Goal: Information Seeking & Learning: Learn about a topic

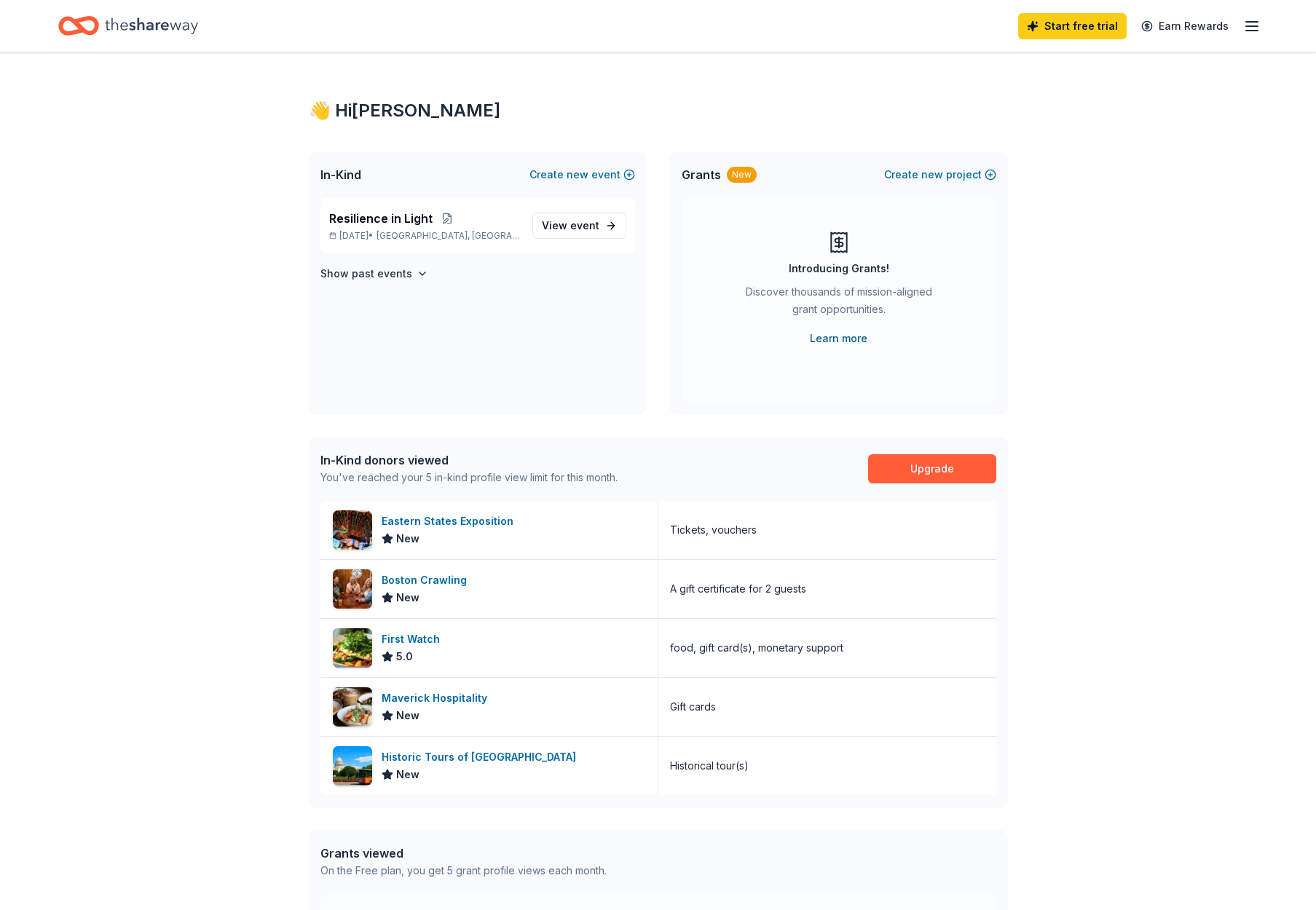
click at [849, 338] on link "Learn more" at bounding box center [839, 338] width 58 height 17
click at [363, 218] on span "Resilience in Light" at bounding box center [381, 218] width 103 height 17
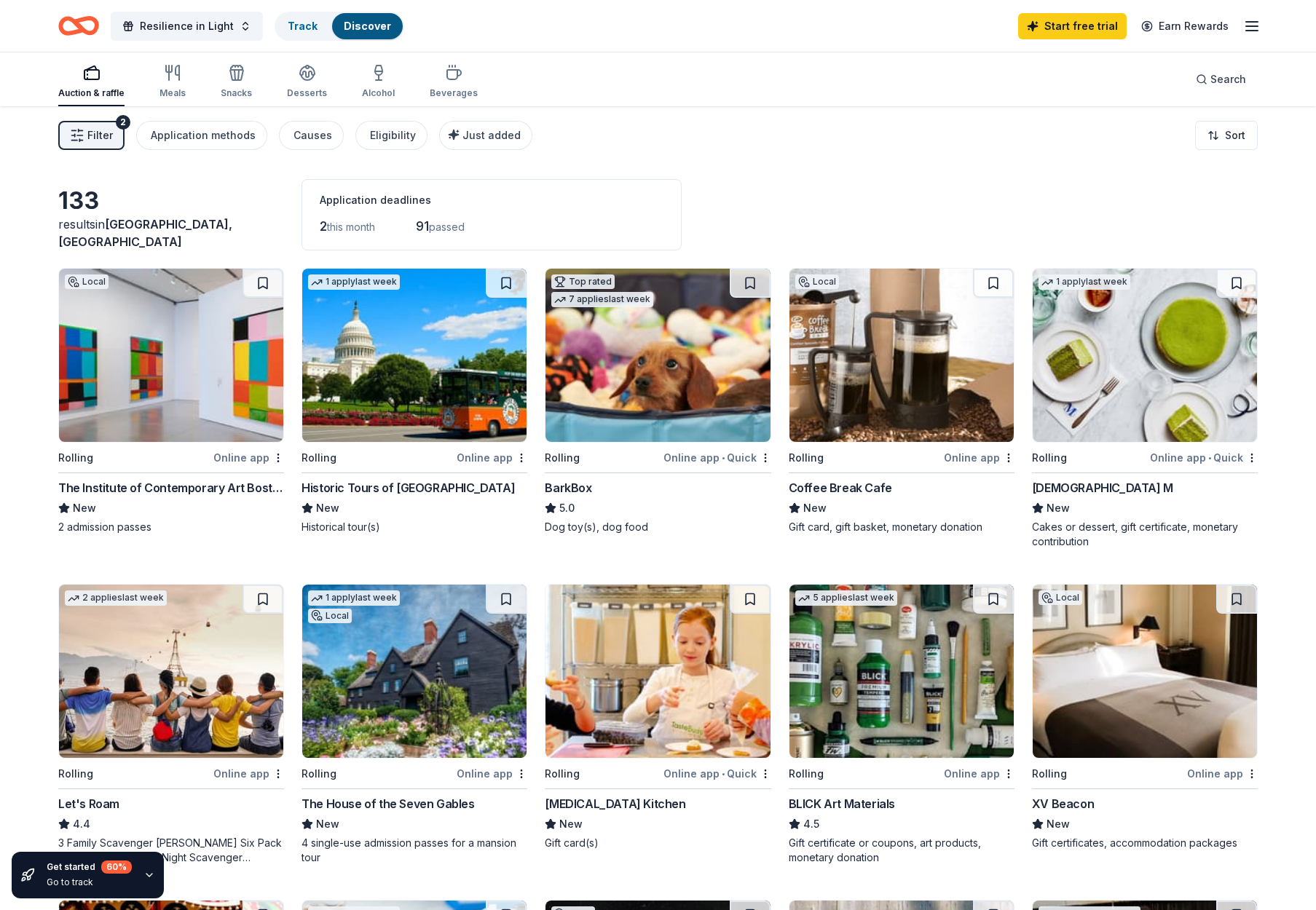
click at [109, 131] on span "Filter" at bounding box center [100, 135] width 25 height 17
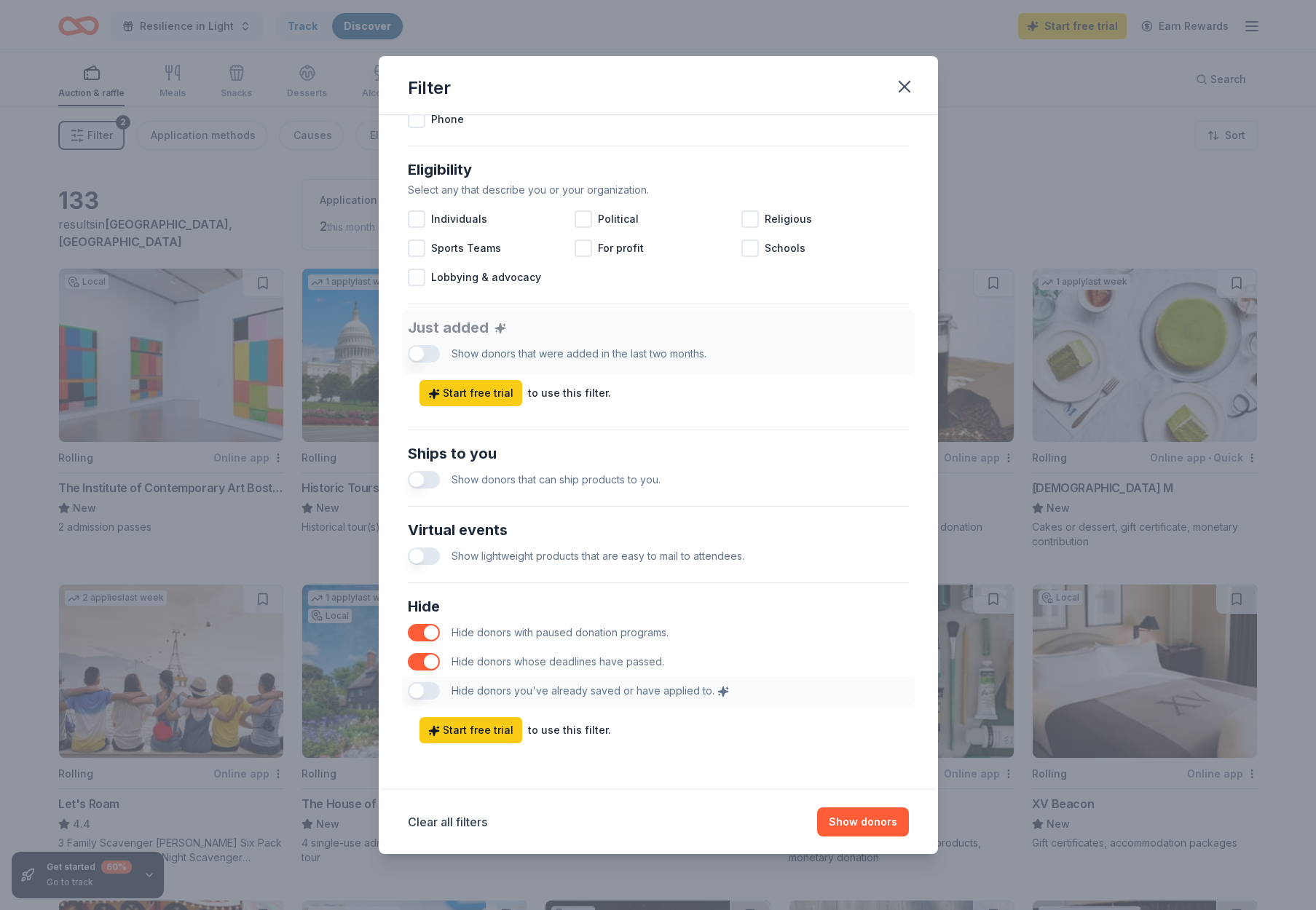
scroll to position [384, 0]
click at [899, 78] on icon "button" at bounding box center [904, 87] width 21 height 21
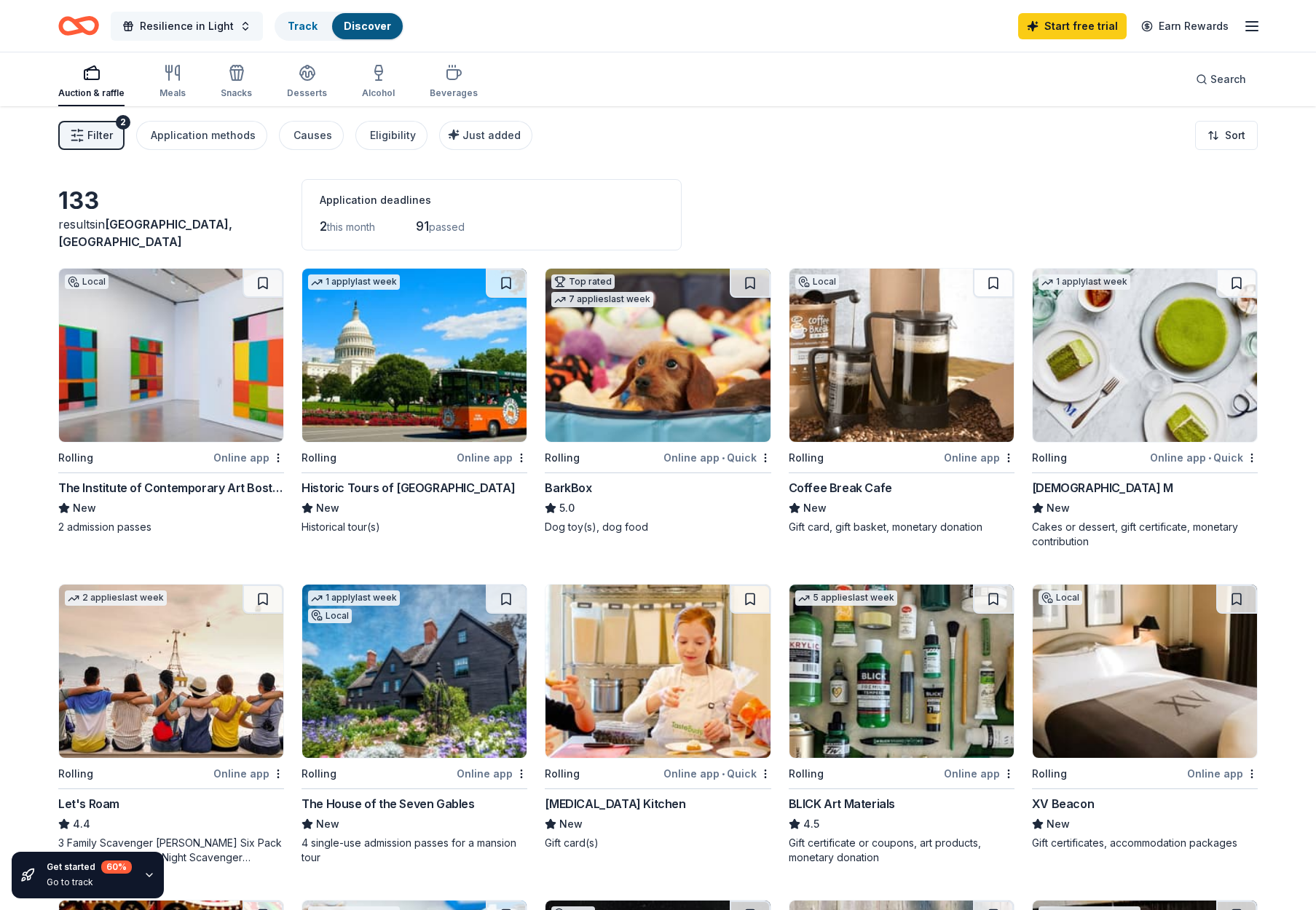
click at [221, 25] on span "Resilience in Light" at bounding box center [187, 25] width 94 height 17
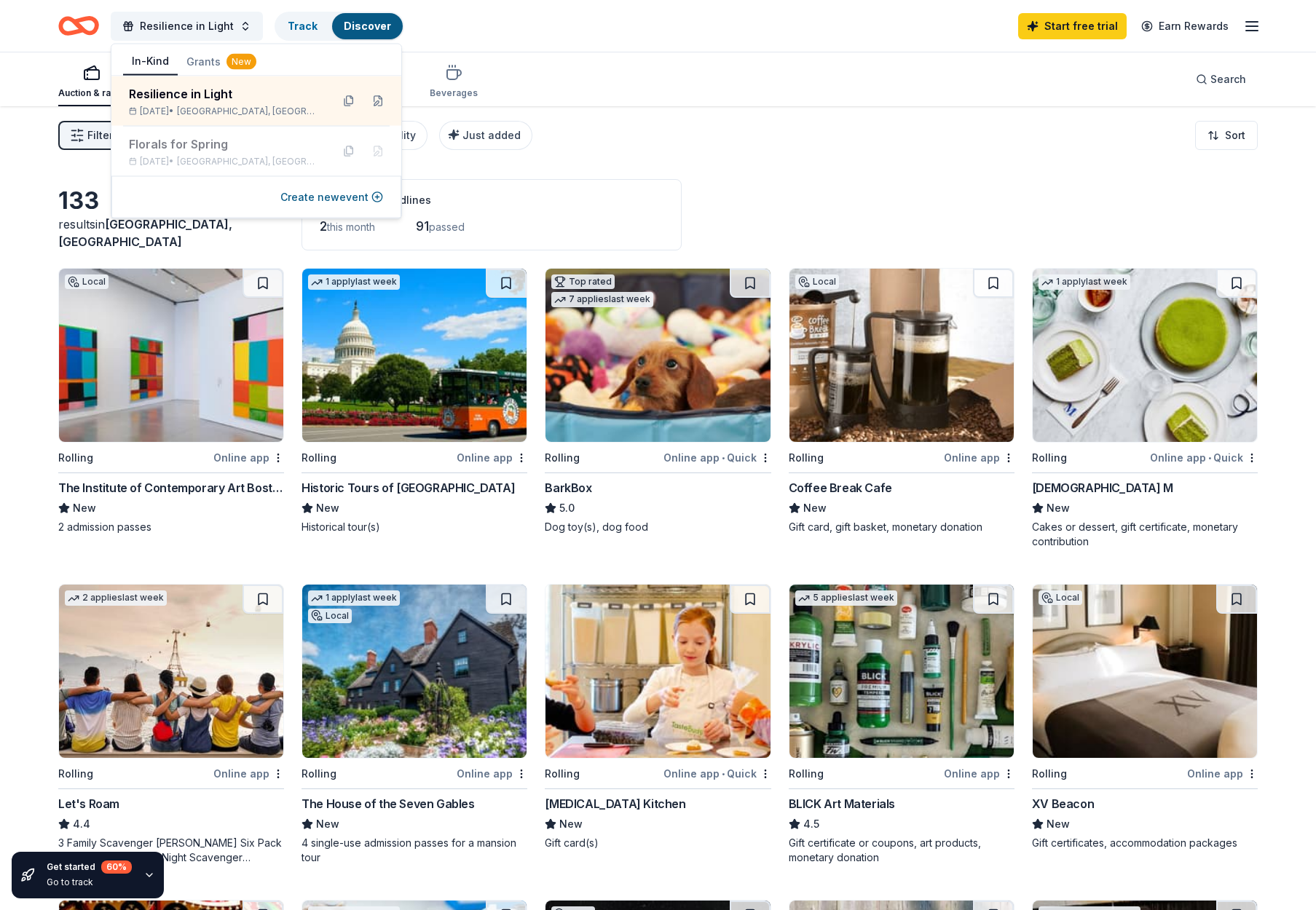
click at [810, 63] on div "Auction & raffle Meals Snacks Desserts Alcohol Beverages Search" at bounding box center [657, 80] width 1199 height 54
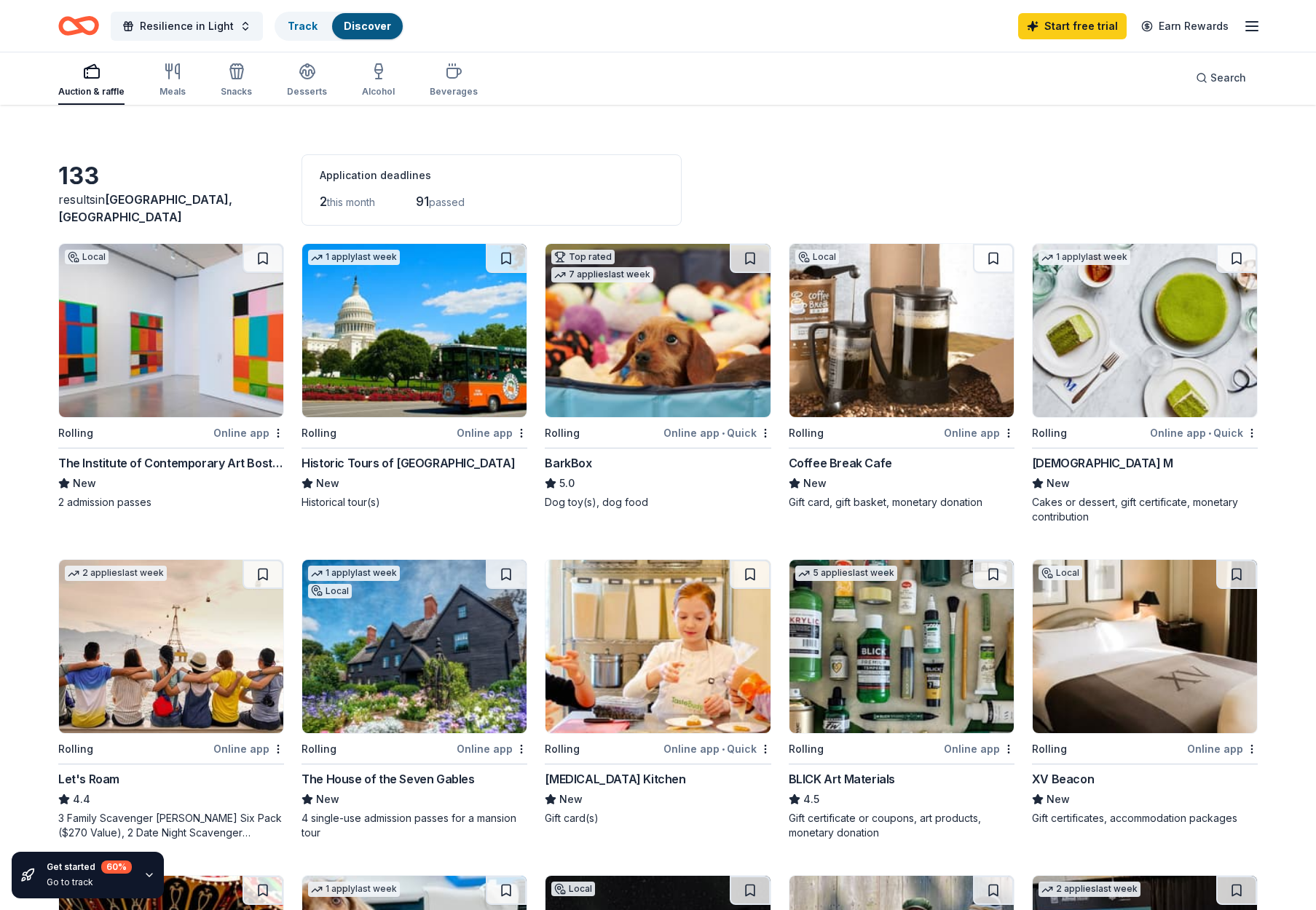
scroll to position [27, 0]
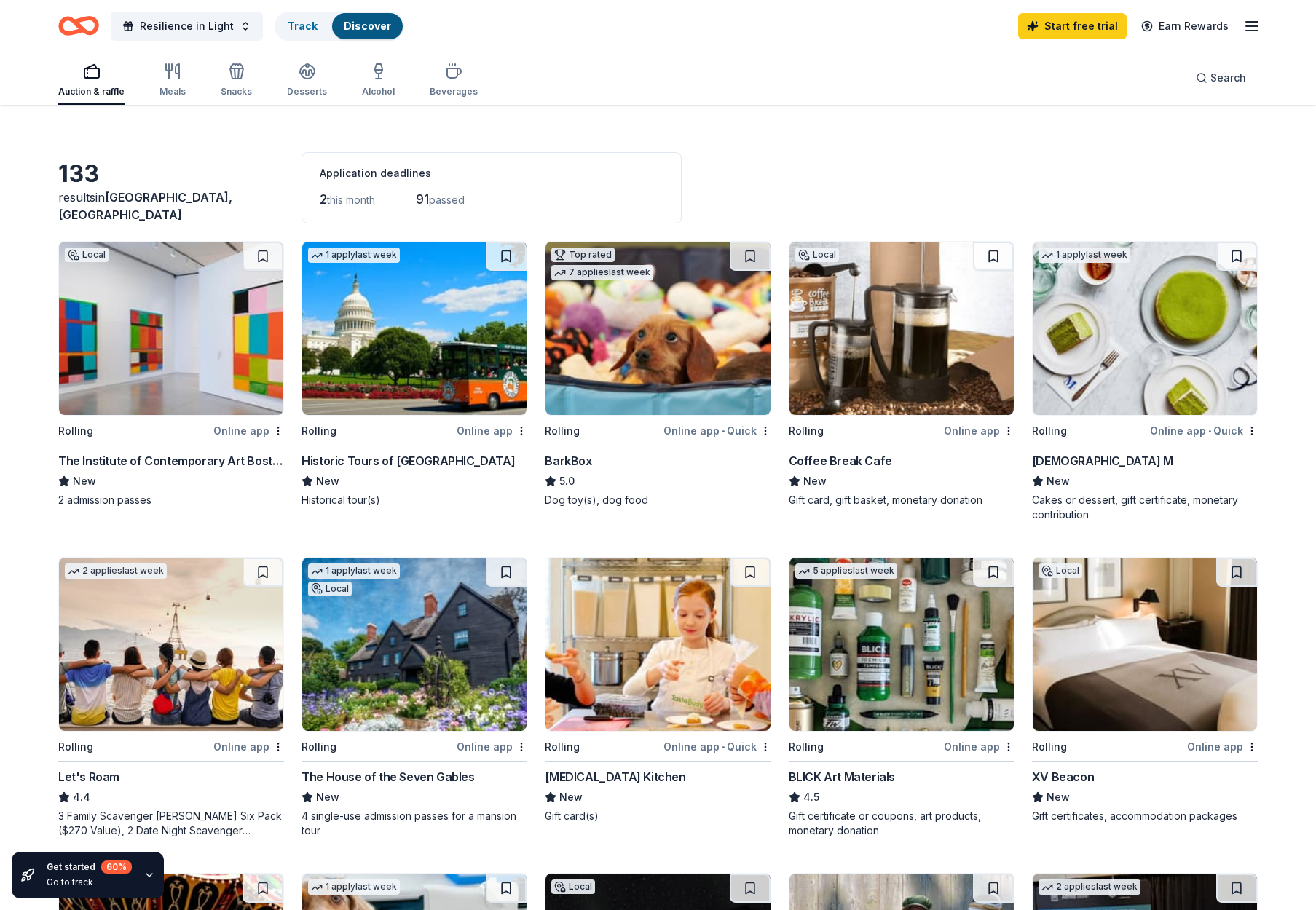
click at [1210, 743] on div "Online app" at bounding box center [1222, 746] width 70 height 18
click at [1250, 745] on html "Resilience in Light Track Discover Start free trial Earn Rewards Auction & raff…" at bounding box center [658, 427] width 1316 height 910
click at [1114, 669] on html "Resilience in Light Track Discover Start free trial Earn Rewards Auction & raff…" at bounding box center [658, 427] width 1316 height 910
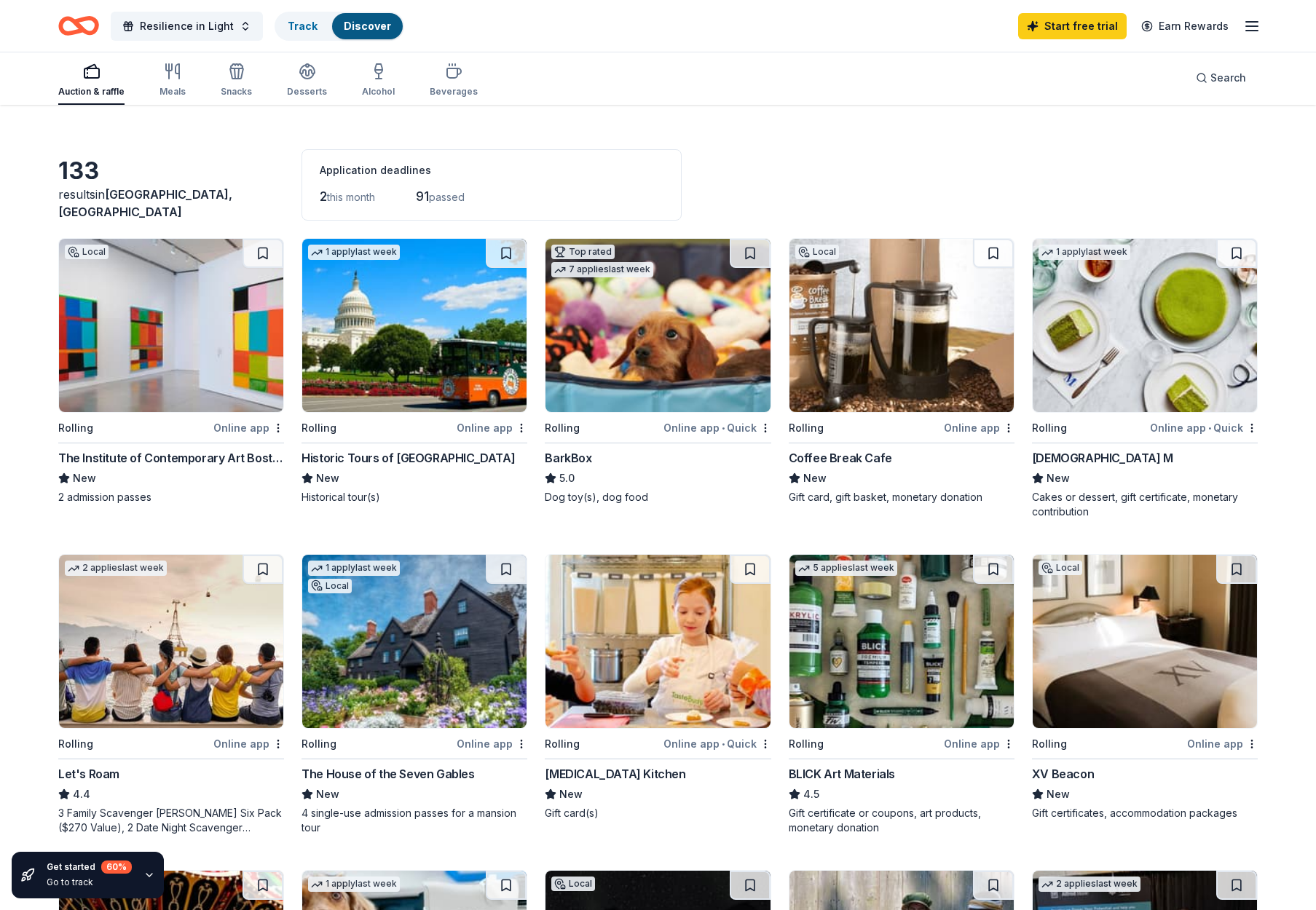
click at [1208, 746] on div "Online app" at bounding box center [1222, 744] width 70 height 18
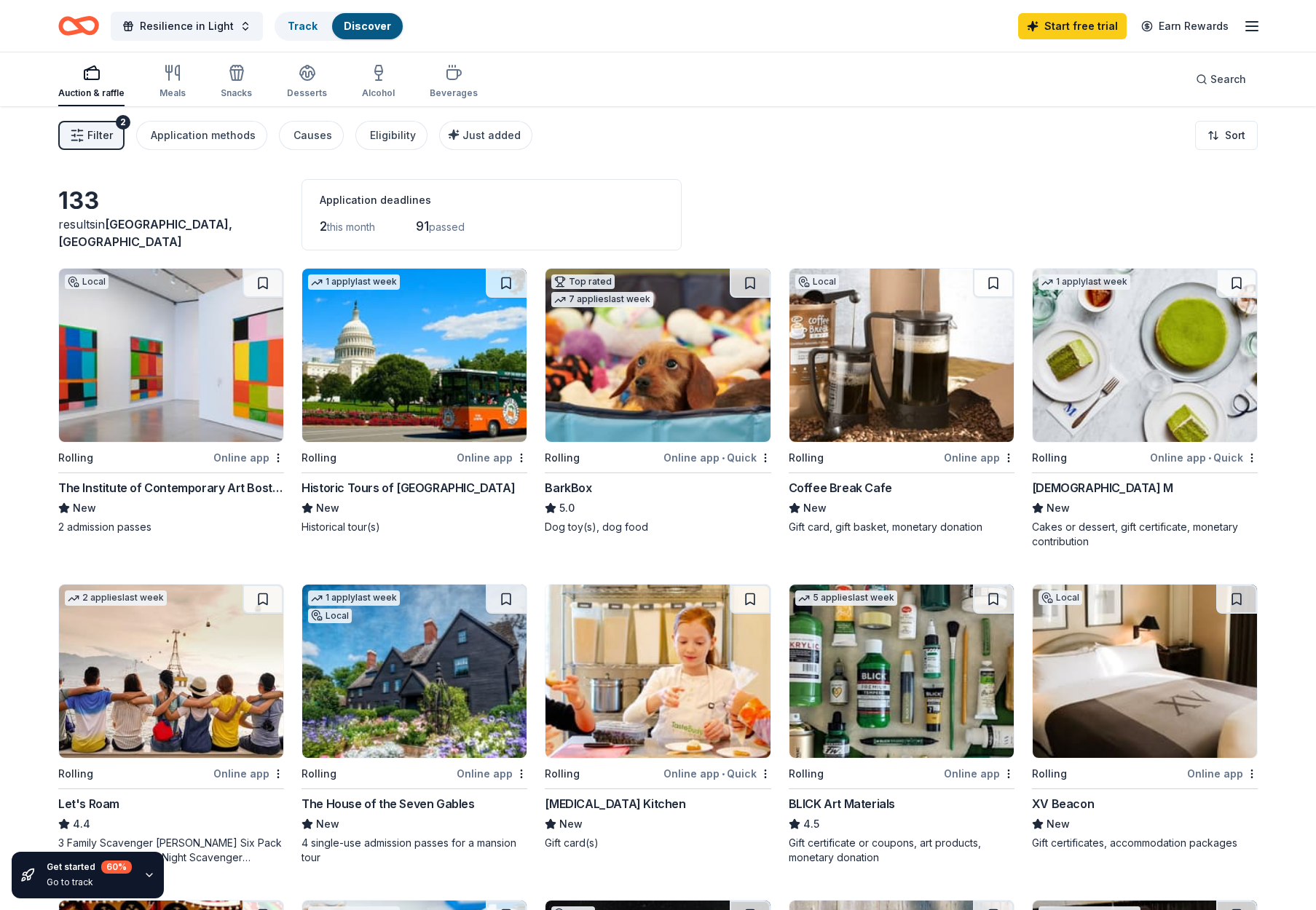
scroll to position [0, 0]
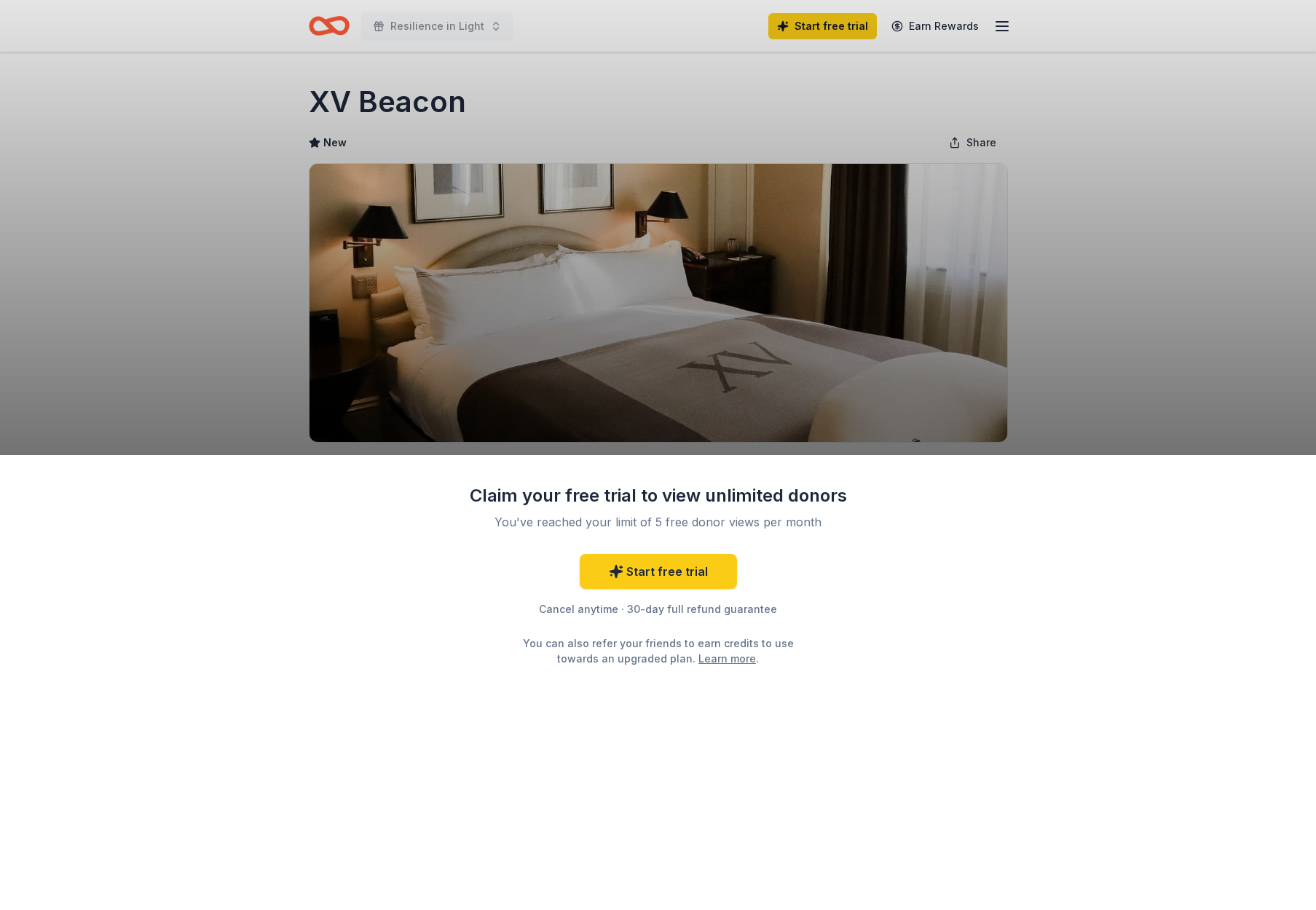
click at [1109, 397] on div "Claim your free trial to view unlimited donors You've reached your limit of 5 f…" at bounding box center [658, 455] width 1316 height 910
click at [587, 390] on div "Claim your free trial to view unlimited donors You've reached your limit of 5 f…" at bounding box center [658, 455] width 1316 height 910
